Goal: Task Accomplishment & Management: Manage account settings

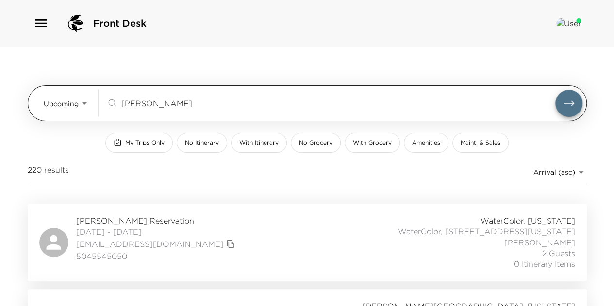
drag, startPoint x: 154, startPoint y: 101, endPoint x: 107, endPoint y: 101, distance: 47.1
click at [107, 101] on div "[PERSON_NAME]" at bounding box center [330, 104] width 449 height 12
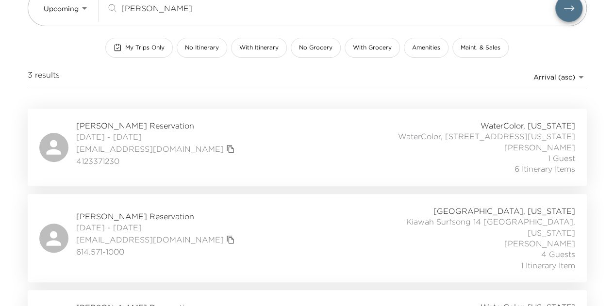
scroll to position [97, 0]
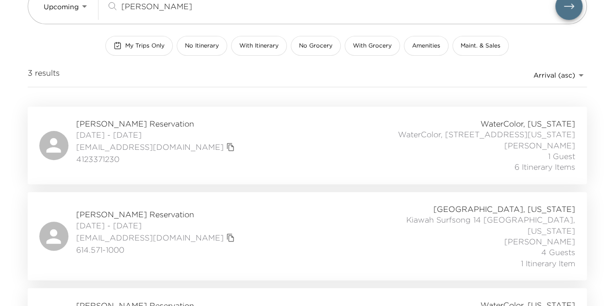
type input "[PERSON_NAME]"
click at [269, 216] on div "[PERSON_NAME] Reservation [DATE] - [DATE] [EMAIL_ADDRESS][DOMAIN_NAME] 614.571-…" at bounding box center [307, 236] width 536 height 65
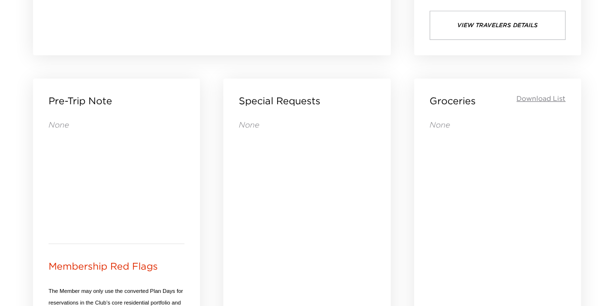
scroll to position [680, 0]
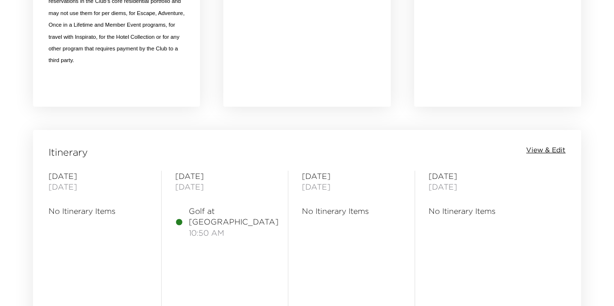
click at [546, 149] on span "View & Edit" at bounding box center [546, 151] width 39 height 10
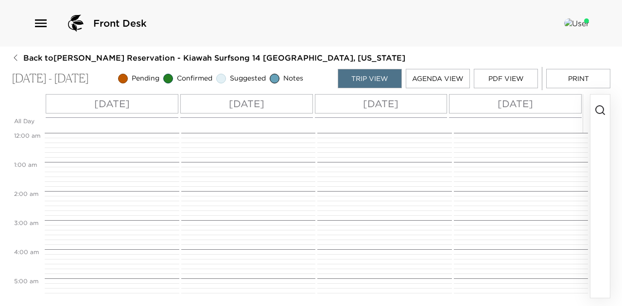
scroll to position [316, 0]
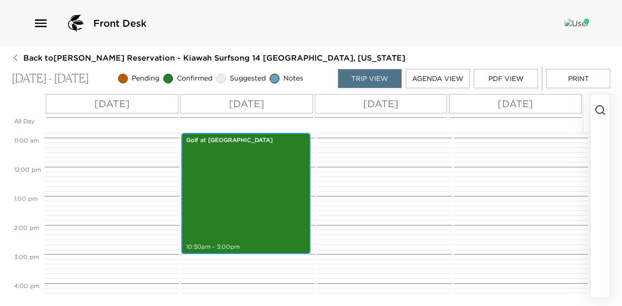
click at [242, 193] on div "Golf at [GEOGRAPHIC_DATA] 10:50am - 3:00pm" at bounding box center [246, 194] width 124 height 119
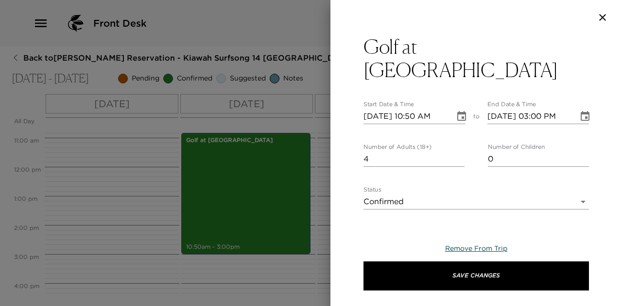
click at [492, 249] on span "Remove From Trip" at bounding box center [476, 248] width 62 height 9
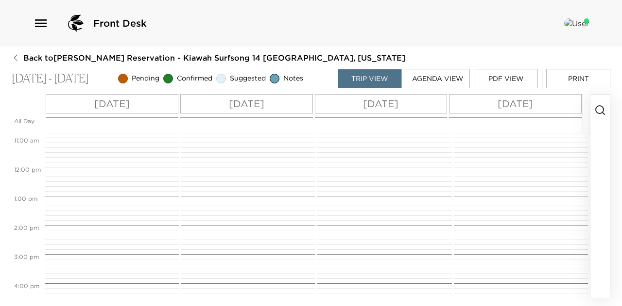
click at [604, 111] on icon "button" at bounding box center [600, 110] width 12 height 12
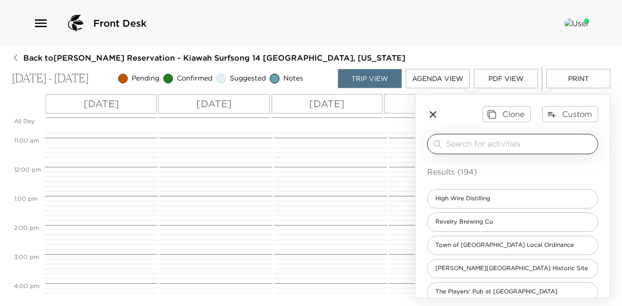
click at [497, 145] on input "search" at bounding box center [520, 143] width 148 height 11
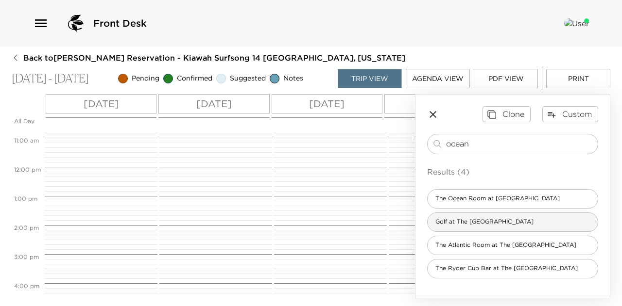
type input "ocean"
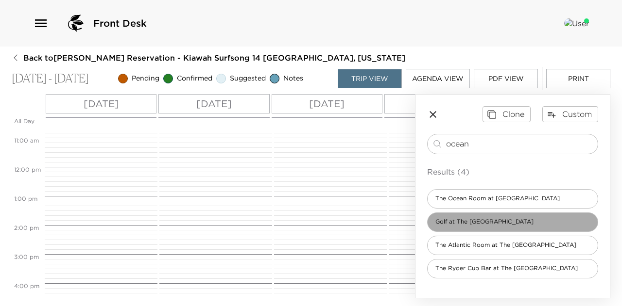
click at [487, 219] on span "Golf at The Ocean Course" at bounding box center [484, 222] width 114 height 8
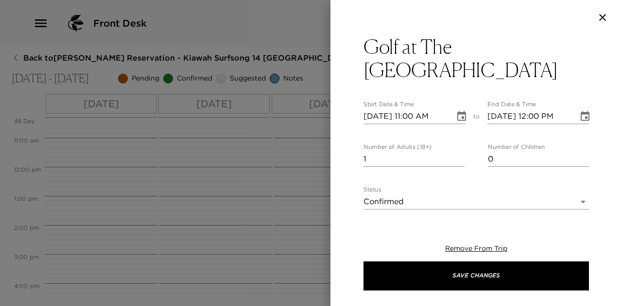
type textarea "Your tee time has been confirmed. Regarded as one of the finest golf courses in…"
type textarea "$670"
click at [380, 109] on input "10/20/2025 11:00 AM" at bounding box center [405, 117] width 85 height 16
type input "10/02/2025 11:00 AM"
type input "10/02/2025 12:00 PM"
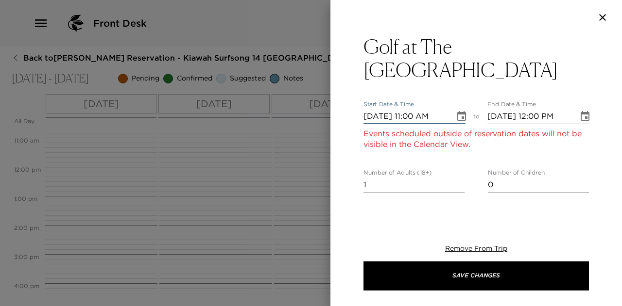
type input "10/21/2025 11:00 AM"
type input "10/21/2025 12:00 PM"
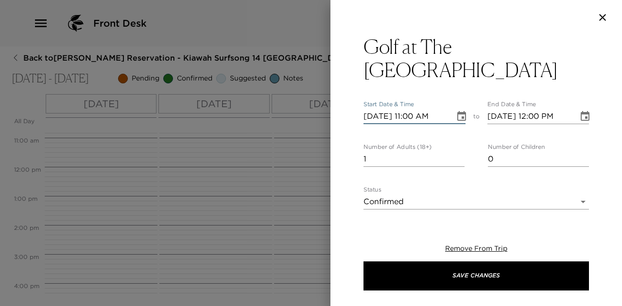
click at [408, 109] on input "10/21/2025 11:00 AM" at bounding box center [405, 117] width 85 height 16
type input "10/21/2025 12:40 PM"
type input "10/21/2025 01:40 PM"
type input "10/21/2025 12:40 PM"
click at [534, 109] on input "10/21/2025 01:40 PM" at bounding box center [529, 117] width 85 height 16
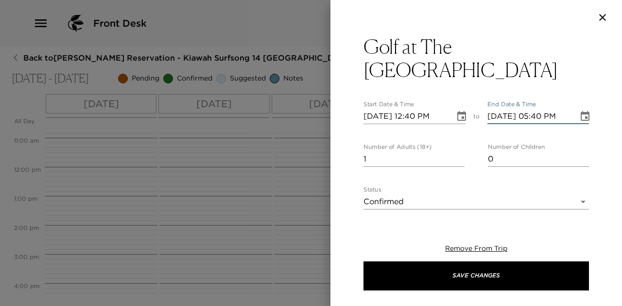
type input "10/21/2025 05:40 PM"
click at [457, 152] on input "2" at bounding box center [413, 160] width 101 height 16
click at [457, 152] on input "3" at bounding box center [413, 160] width 101 height 16
type input "4"
click at [457, 152] on input "4" at bounding box center [413, 160] width 101 height 16
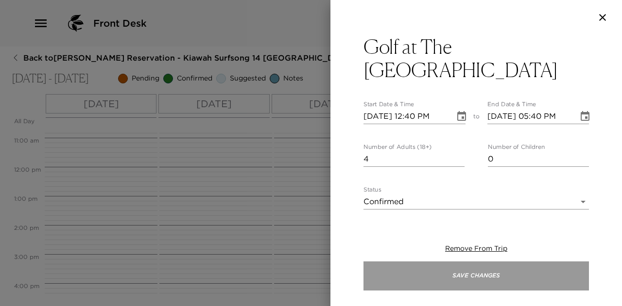
click at [490, 269] on button "Save Changes" at bounding box center [475, 276] width 225 height 29
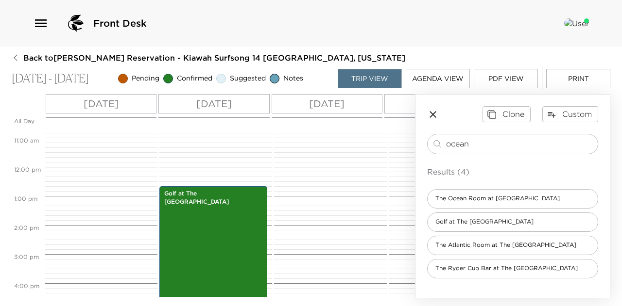
click at [435, 111] on icon "button" at bounding box center [432, 114] width 7 height 7
